Goal: Transaction & Acquisition: Purchase product/service

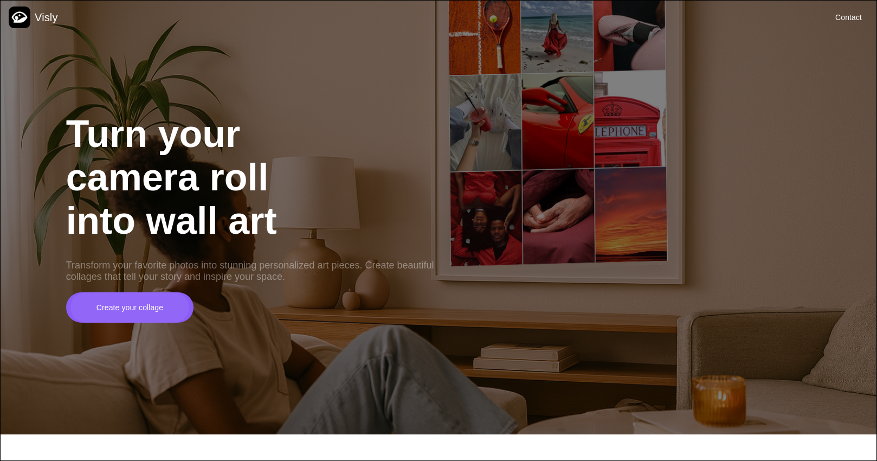
click at [160, 295] on div "Create your collage" at bounding box center [129, 307] width 119 height 30
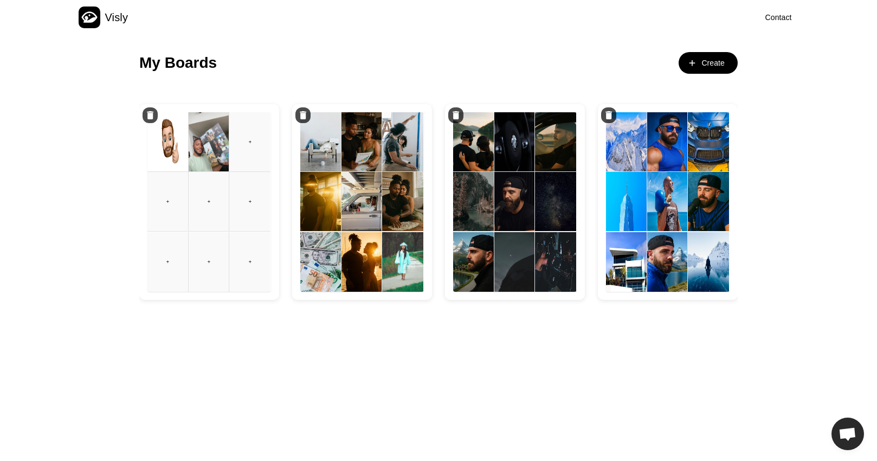
click at [357, 197] on img at bounding box center [361, 201] width 41 height 59
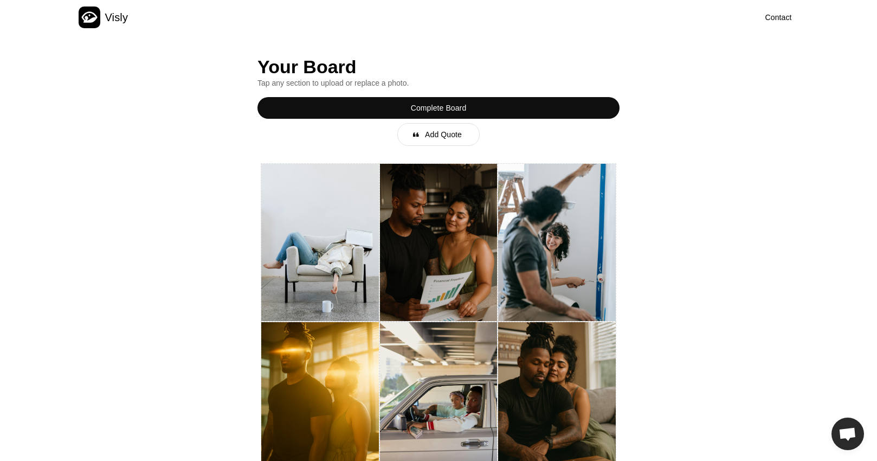
click at [469, 106] on div "Complete Board" at bounding box center [438, 108] width 362 height 22
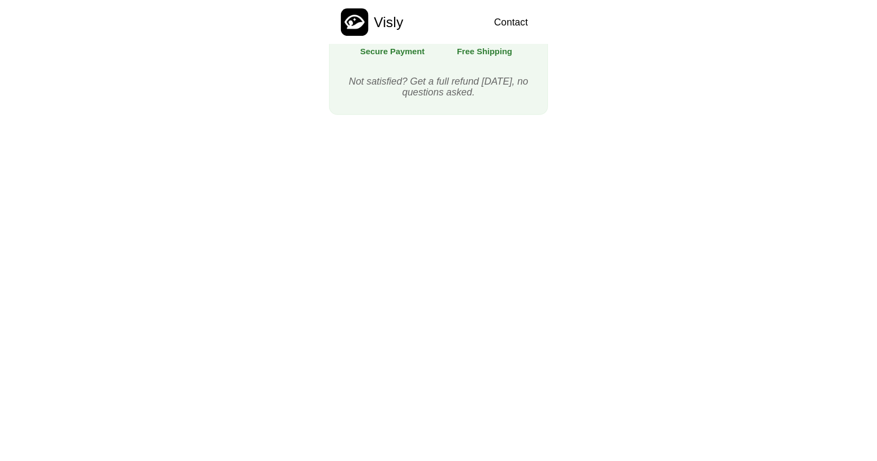
scroll to position [576, 0]
